Goal: Information Seeking & Learning: Learn about a topic

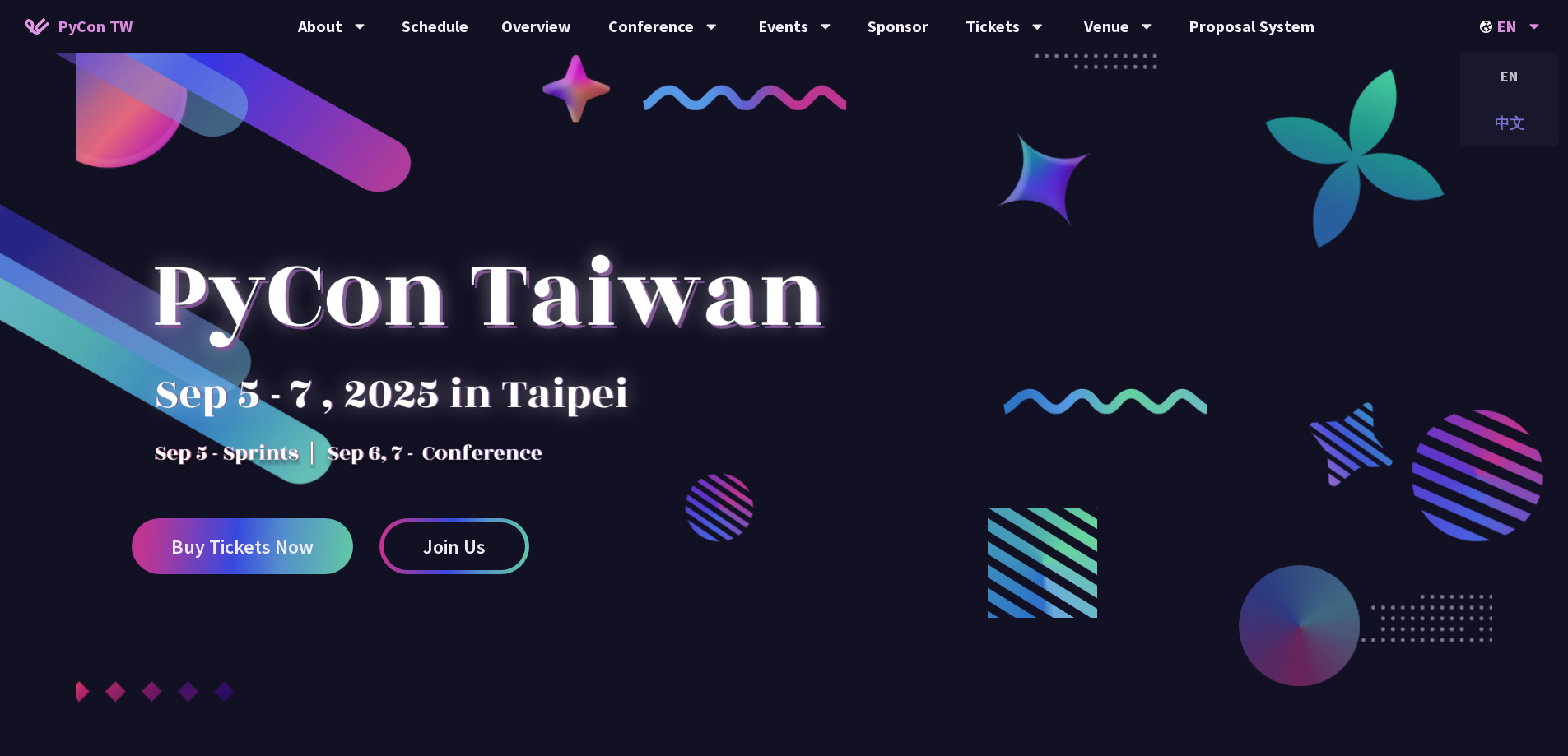
click at [1501, 124] on div "中文" at bounding box center [1509, 123] width 99 height 38
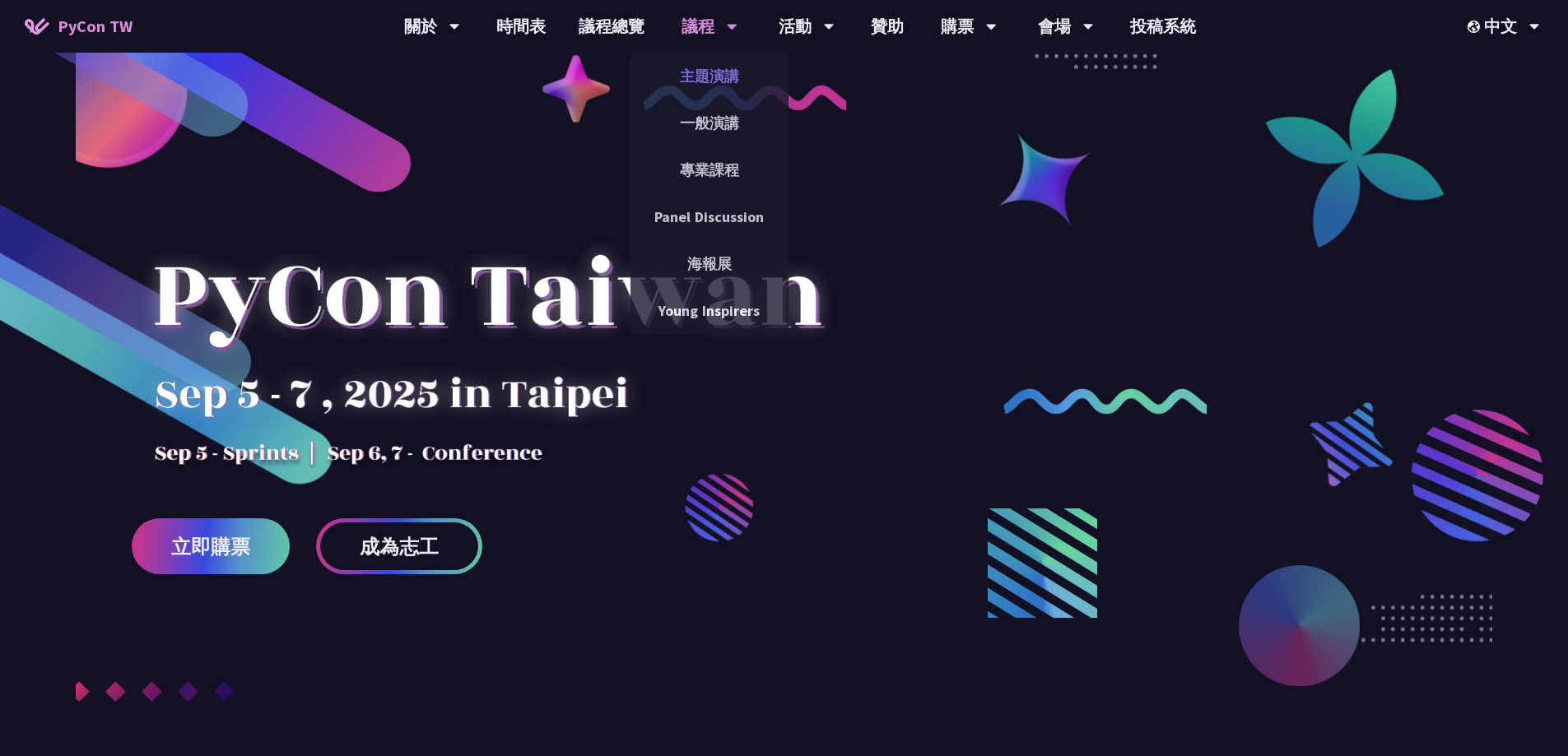
click at [719, 71] on link "主題演講" at bounding box center [709, 76] width 158 height 38
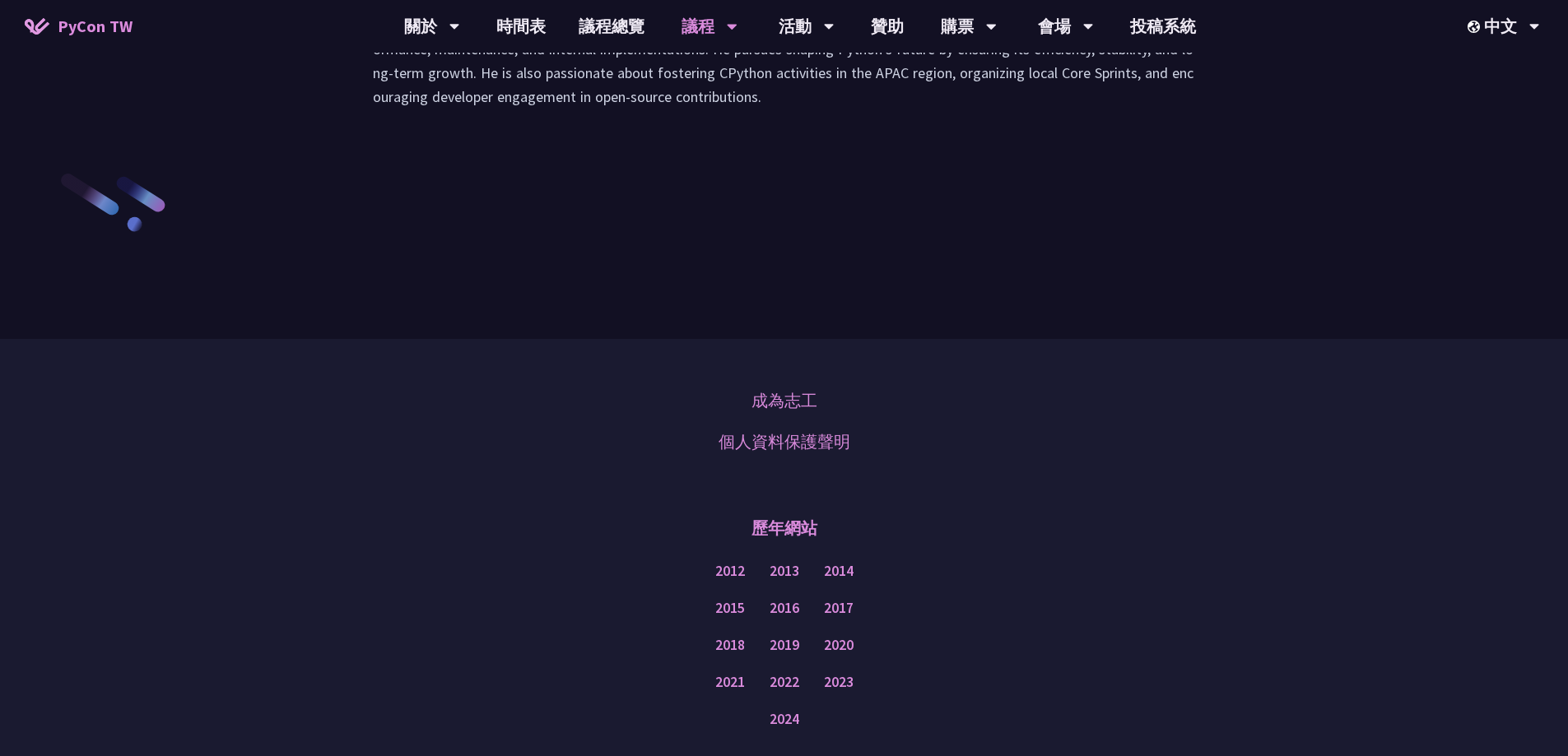
scroll to position [2304, 0]
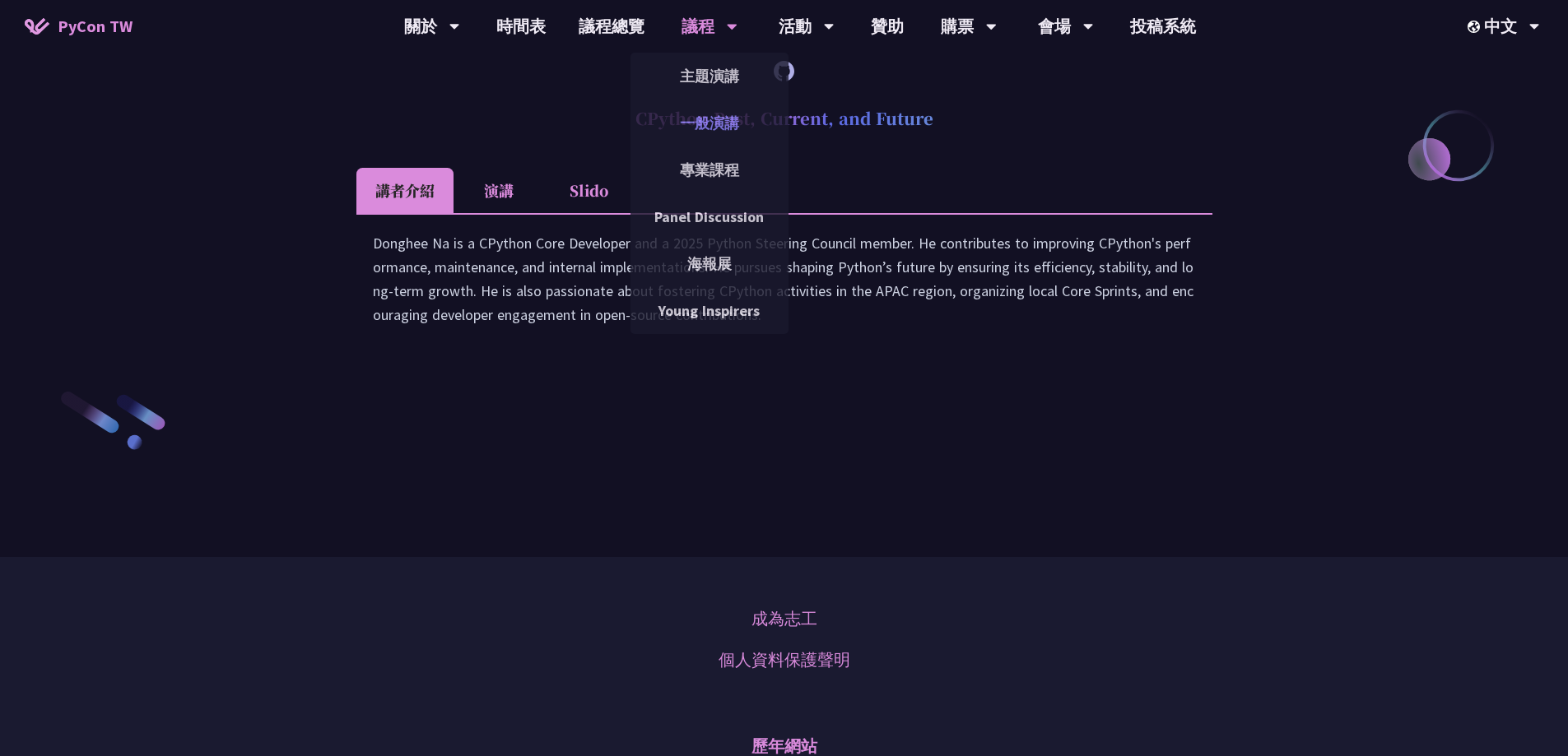
click at [690, 110] on link "一般演講" at bounding box center [709, 123] width 158 height 38
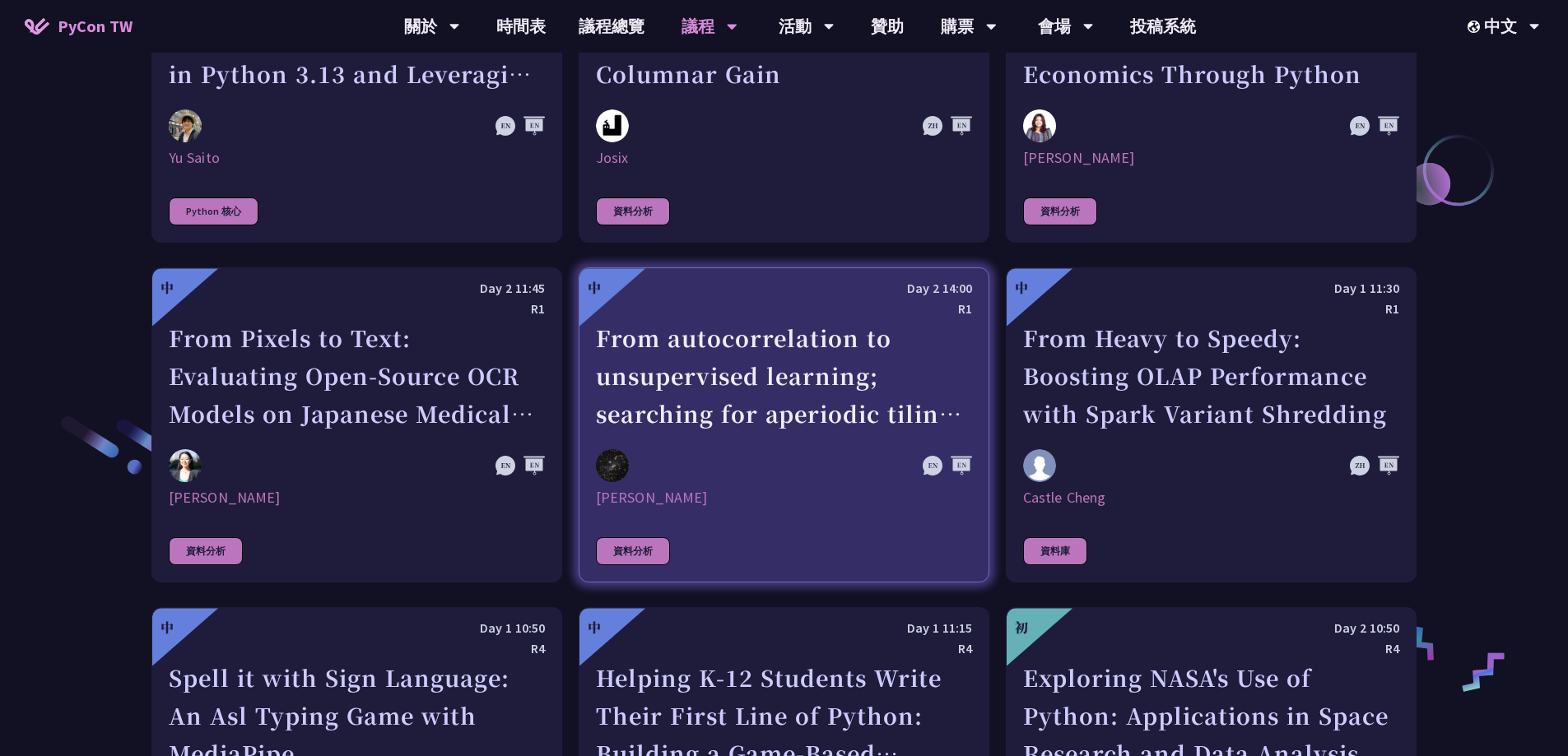
scroll to position [2386, 0]
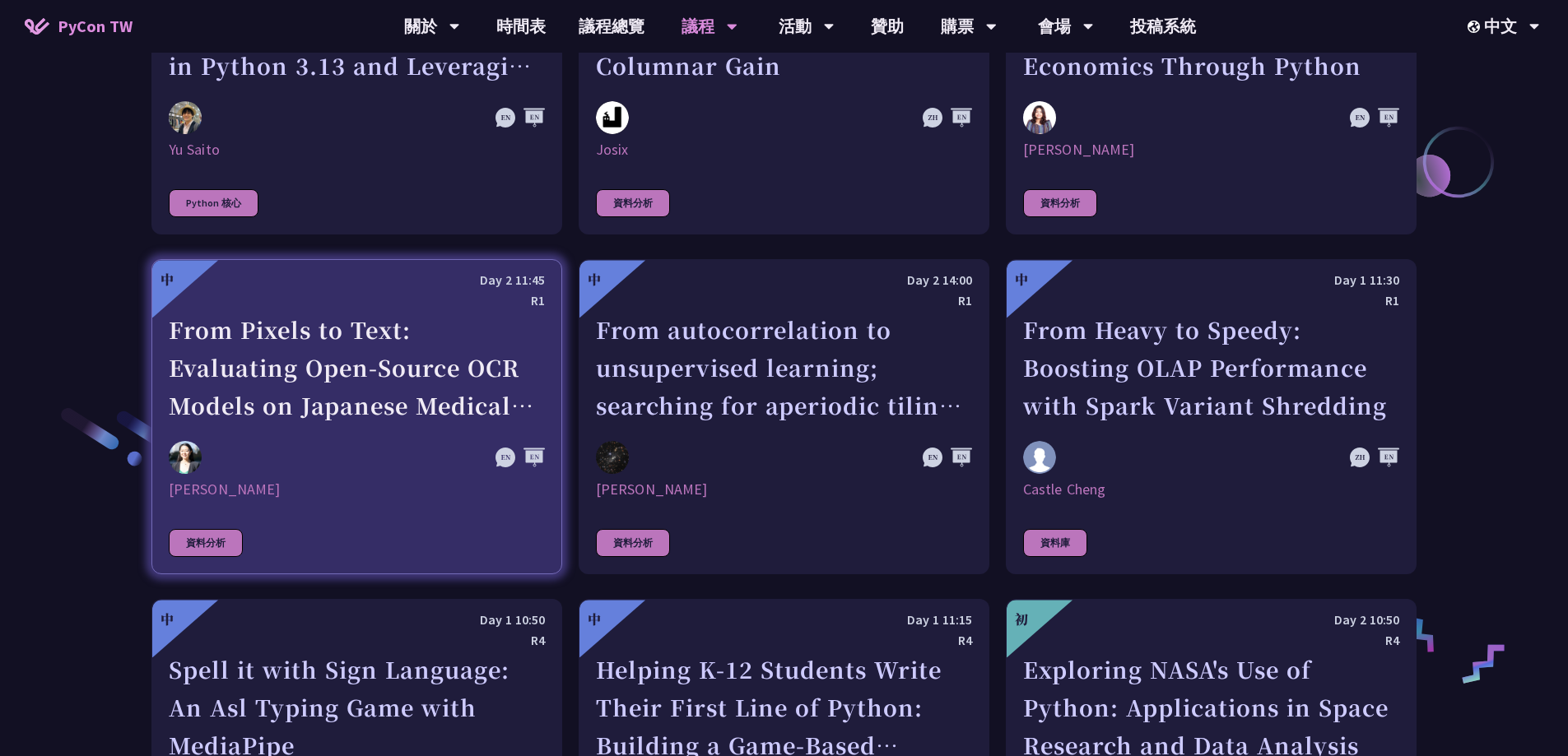
click at [227, 543] on div "資料分析" at bounding box center [205, 543] width 74 height 28
